Goal: Task Accomplishment & Management: Use online tool/utility

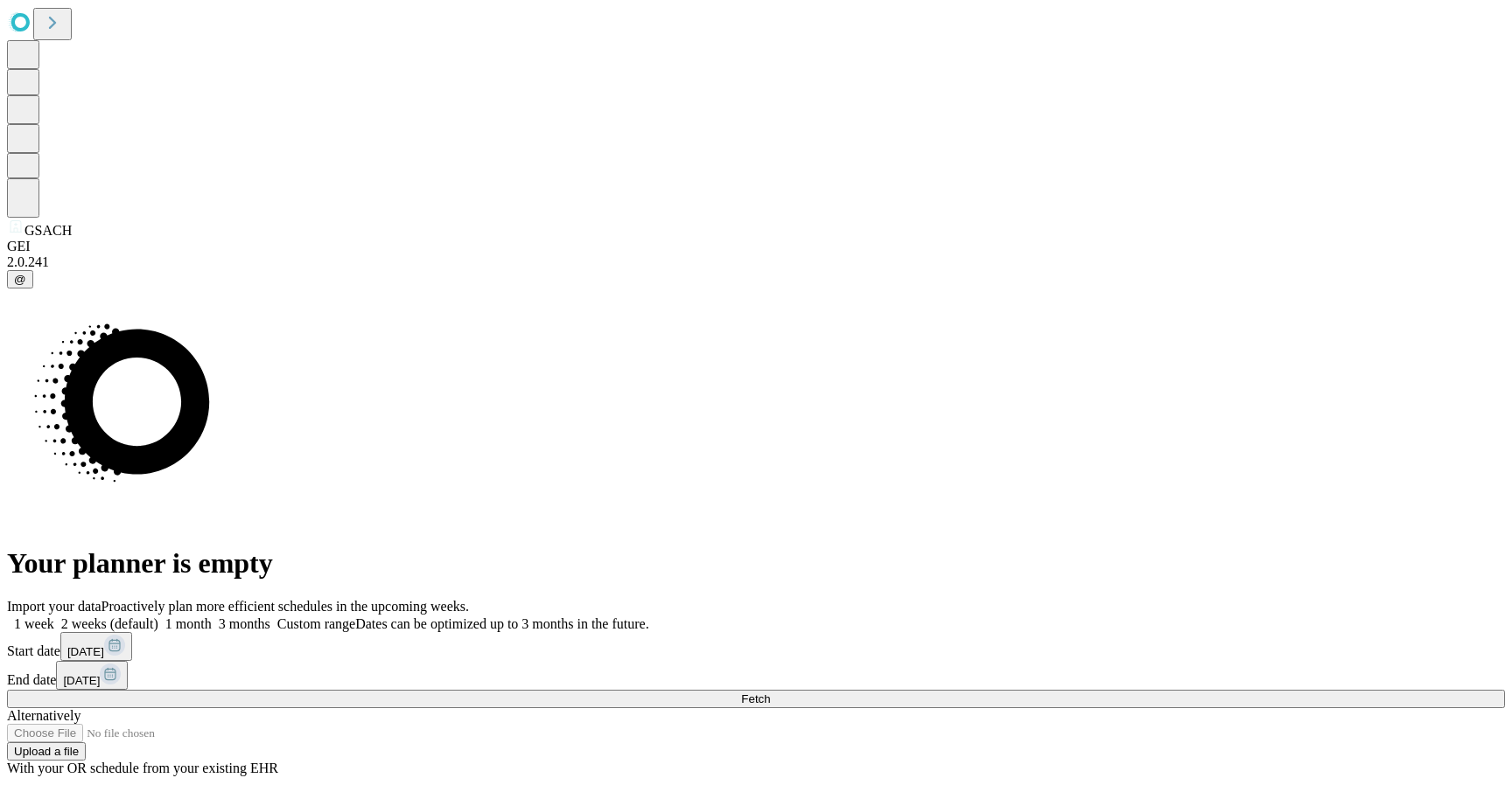
drag, startPoint x: 1204, startPoint y: 540, endPoint x: 392, endPoint y: 671, distance: 822.5
click at [398, 670] on div "Your planner is empty Import your data Proactively plan more efficient schedule…" at bounding box center [756, 532] width 1498 height 488
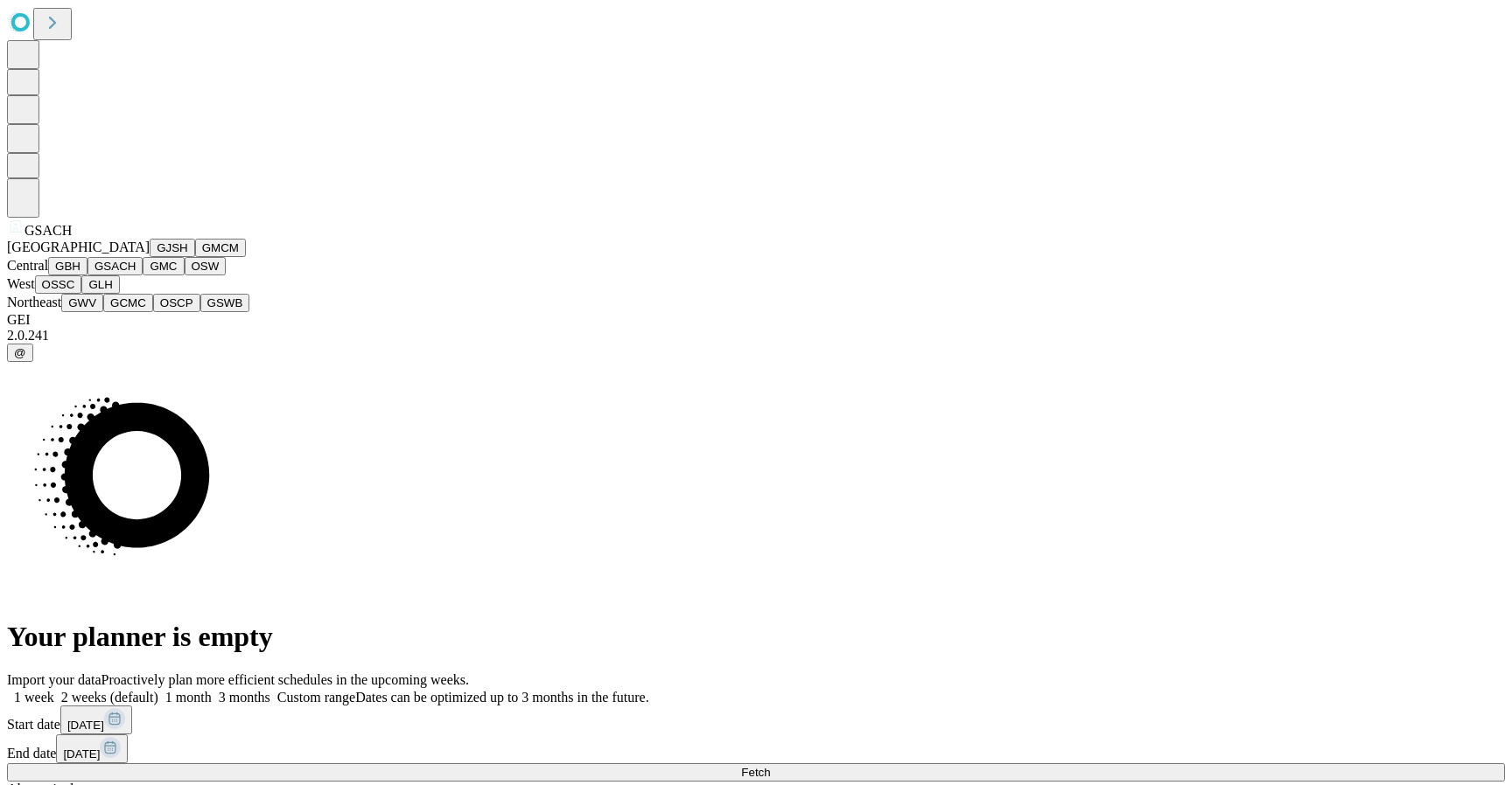
click at [143, 275] on button "GMC" at bounding box center [163, 266] width 41 height 18
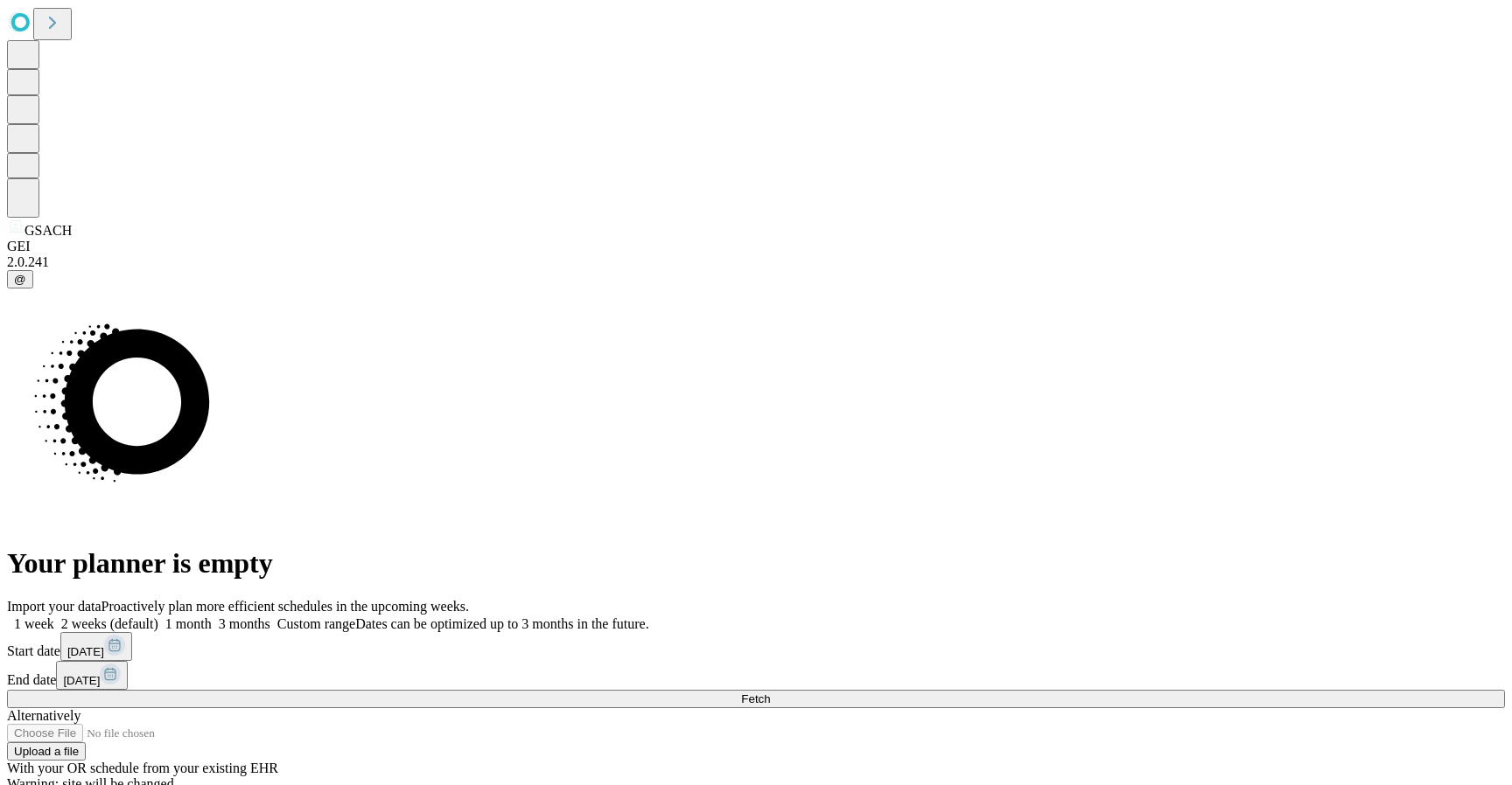
click at [1129, 690] on button "Fetch" at bounding box center [756, 699] width 1498 height 18
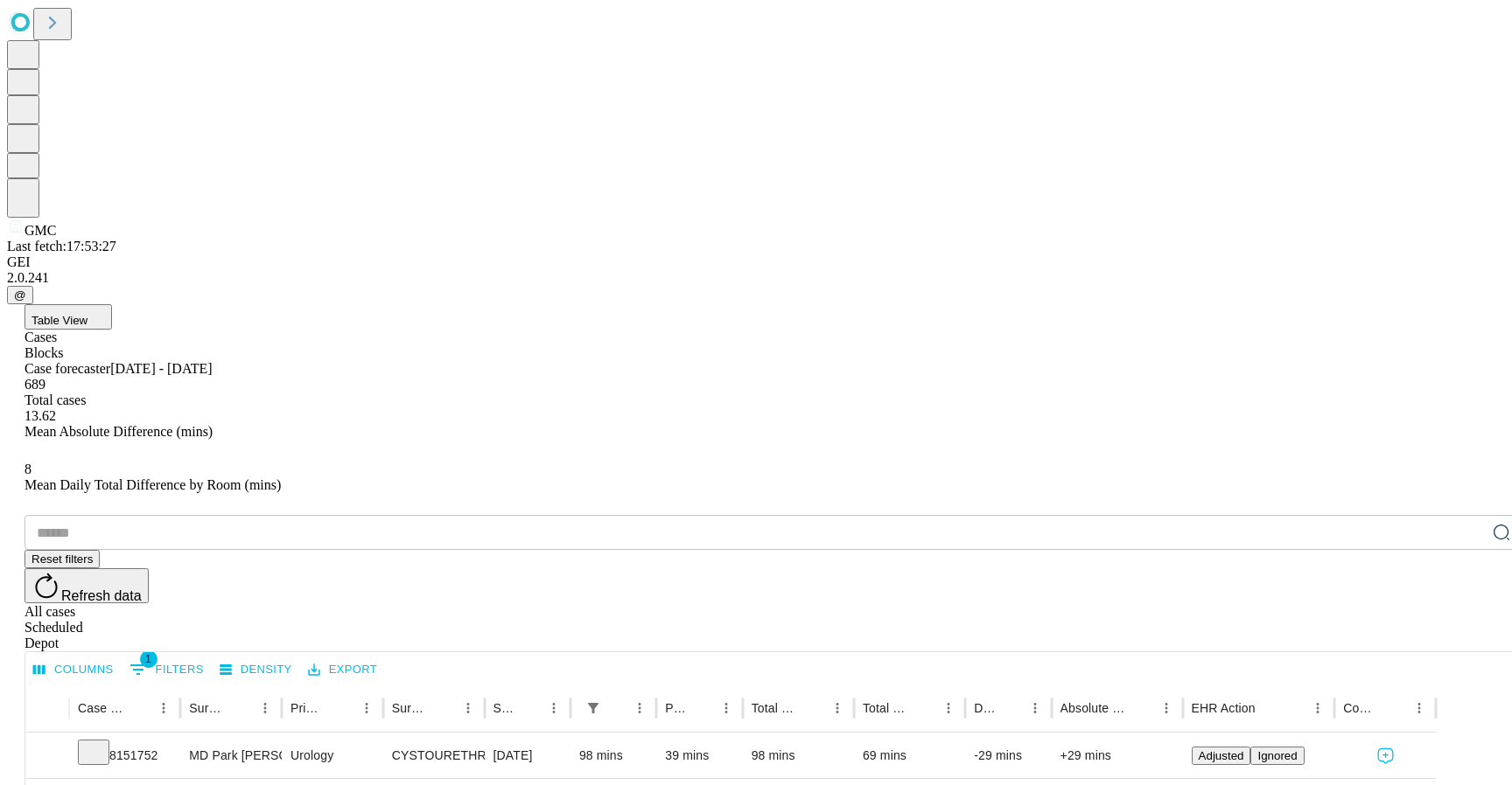
click at [112, 304] on button "Table View" at bounding box center [68, 317] width 88 height 25
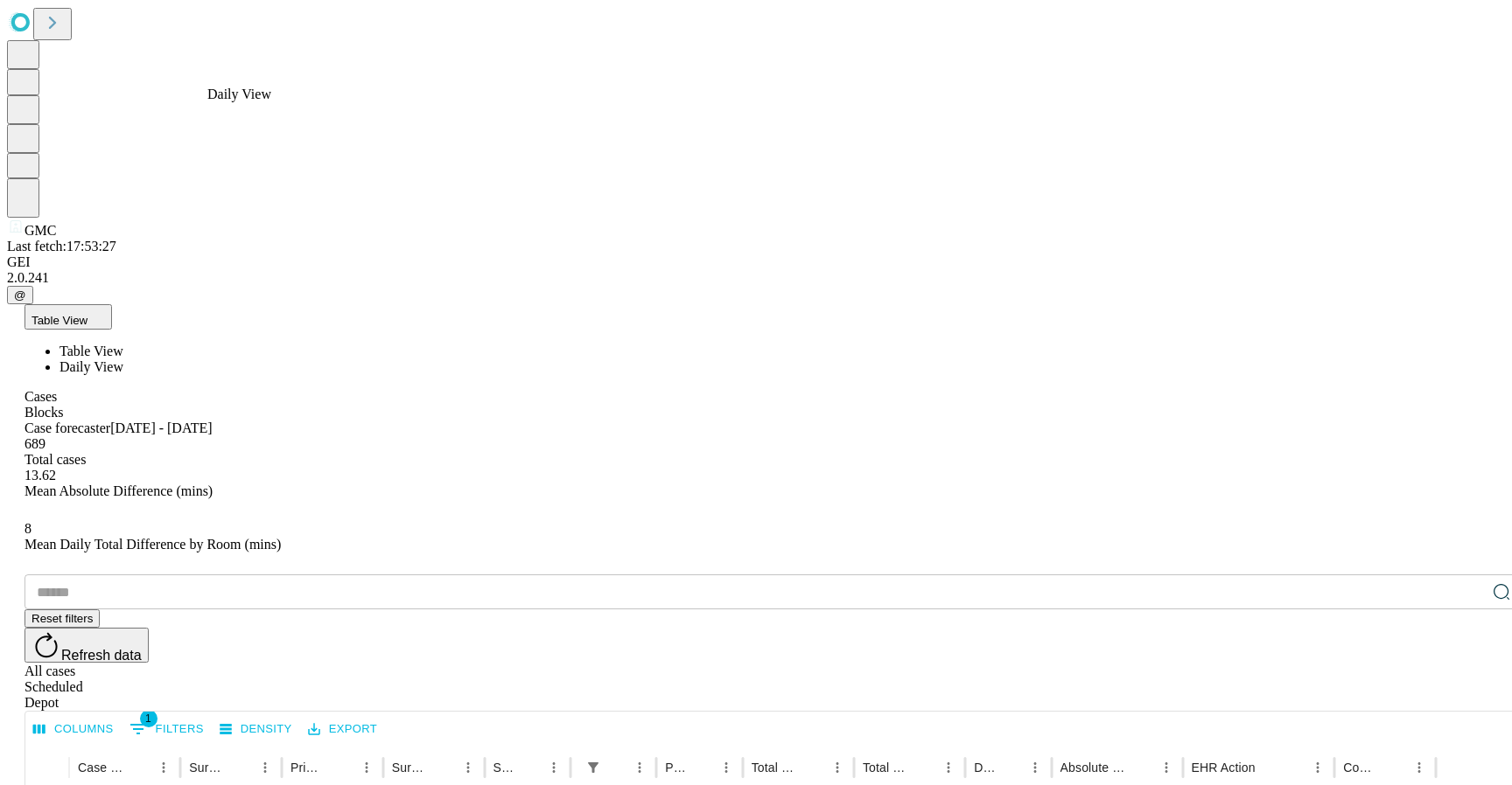
click at [124, 360] on span "Daily View" at bounding box center [91, 367] width 64 height 15
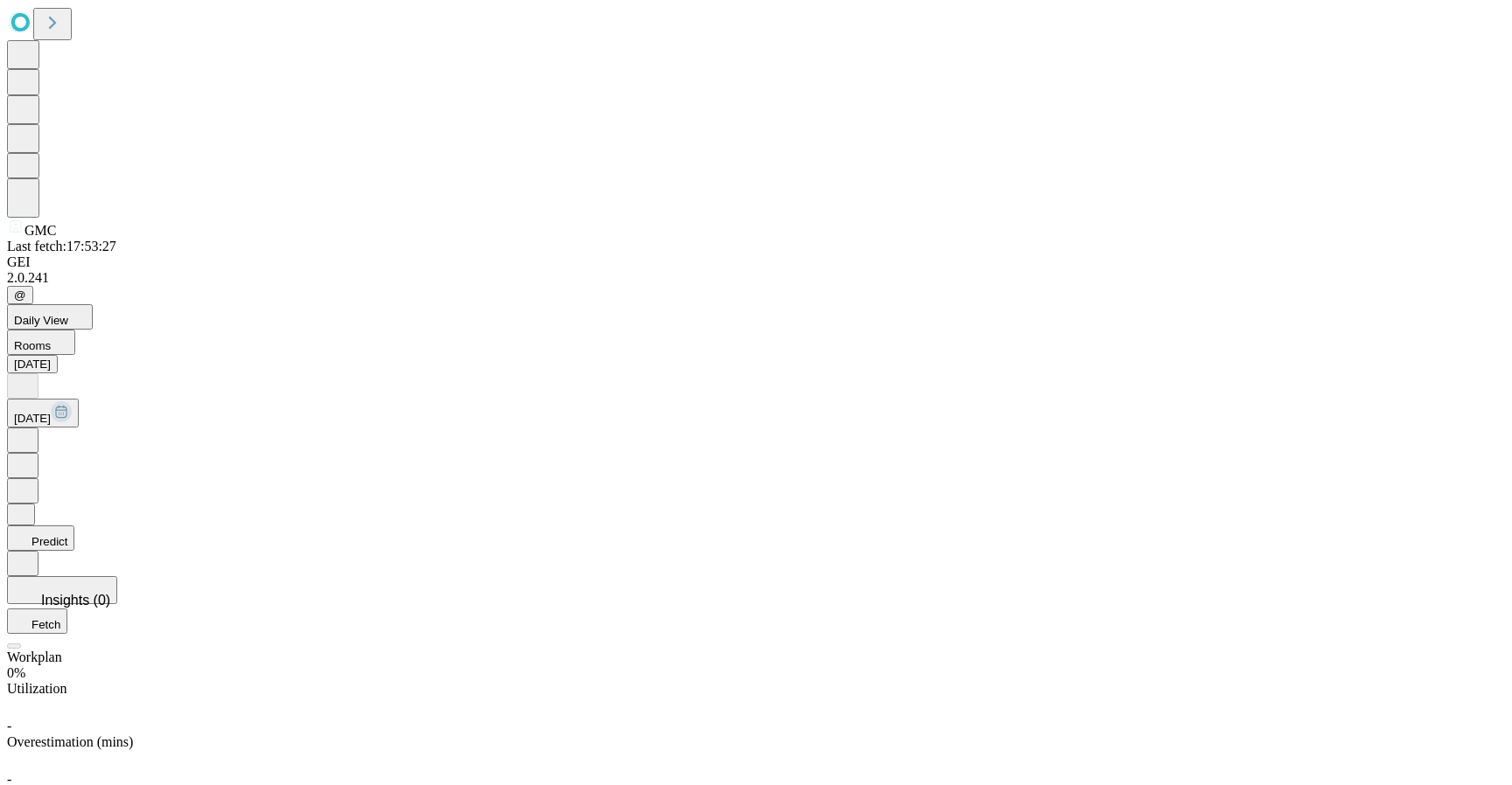
click at [32, 431] on icon at bounding box center [23, 439] width 18 height 18
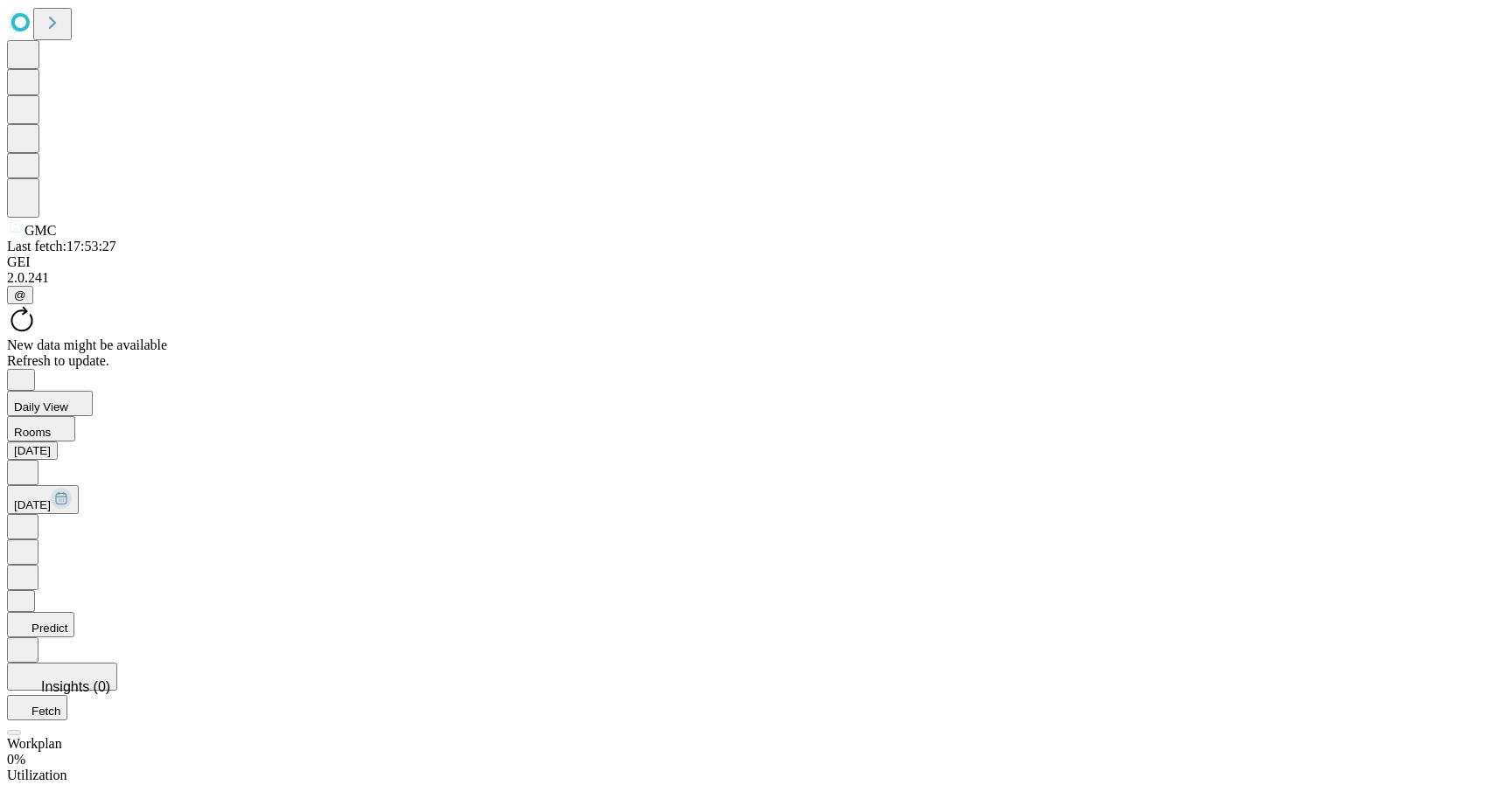
scroll to position [1238, 0]
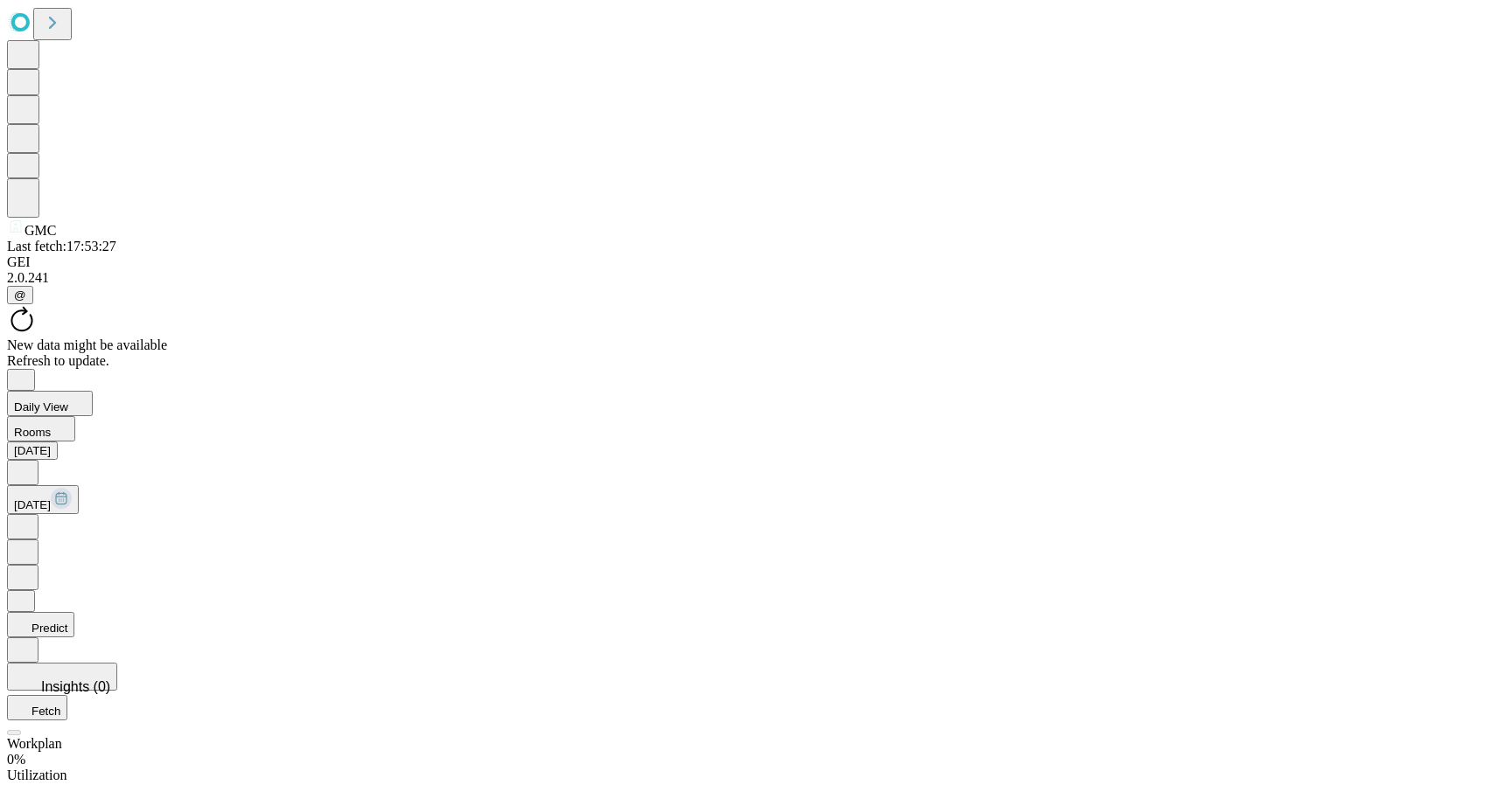
click at [32, 517] on icon at bounding box center [23, 525] width 18 height 18
click at [32, 463] on icon at bounding box center [23, 472] width 18 height 18
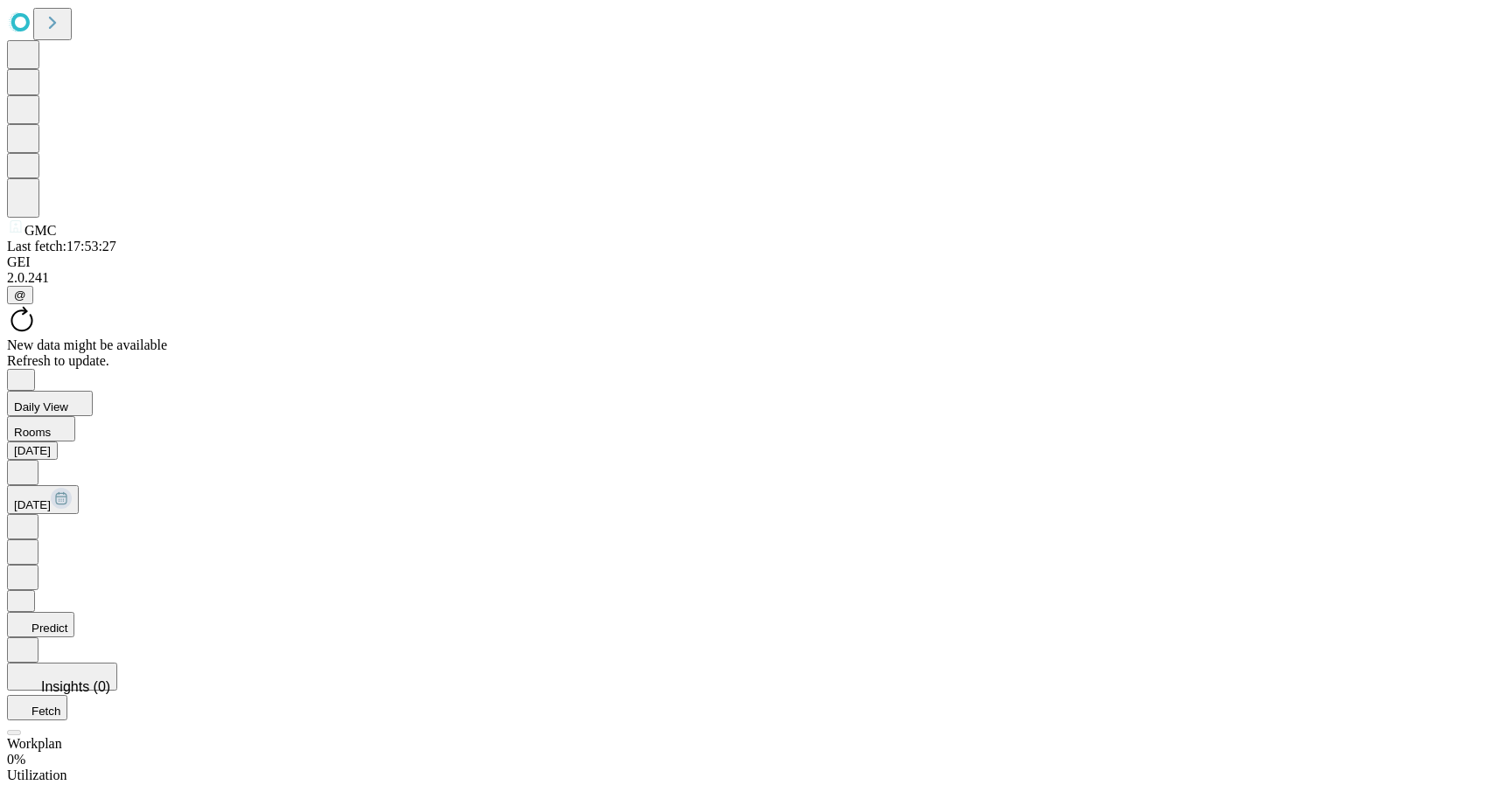
scroll to position [1147, 0]
